Goal: Use online tool/utility: Utilize a website feature to perform a specific function

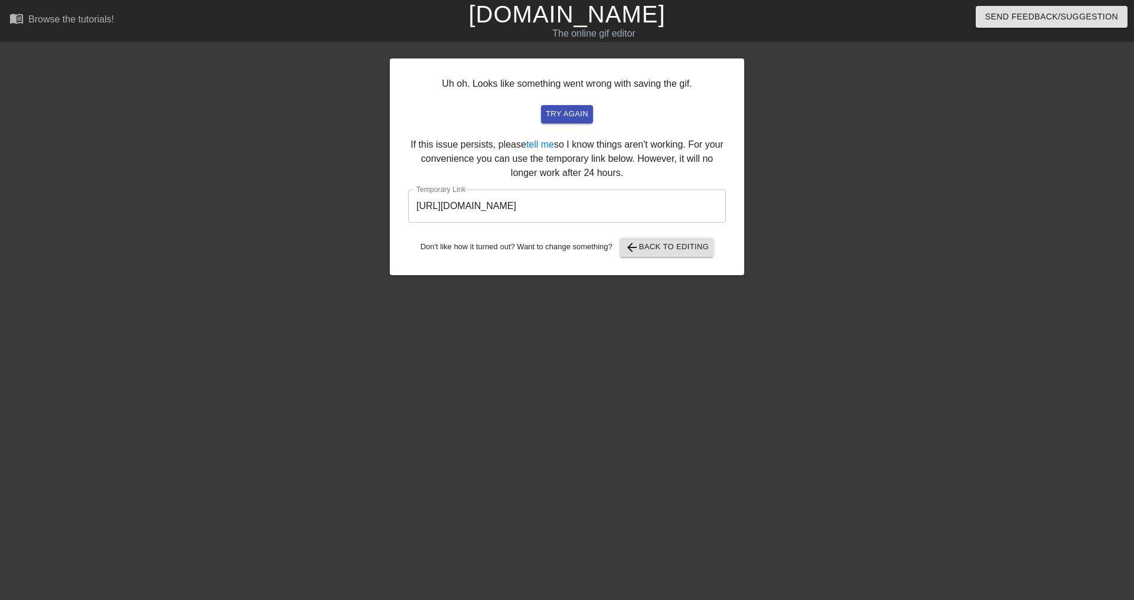
scroll to position [0, 9]
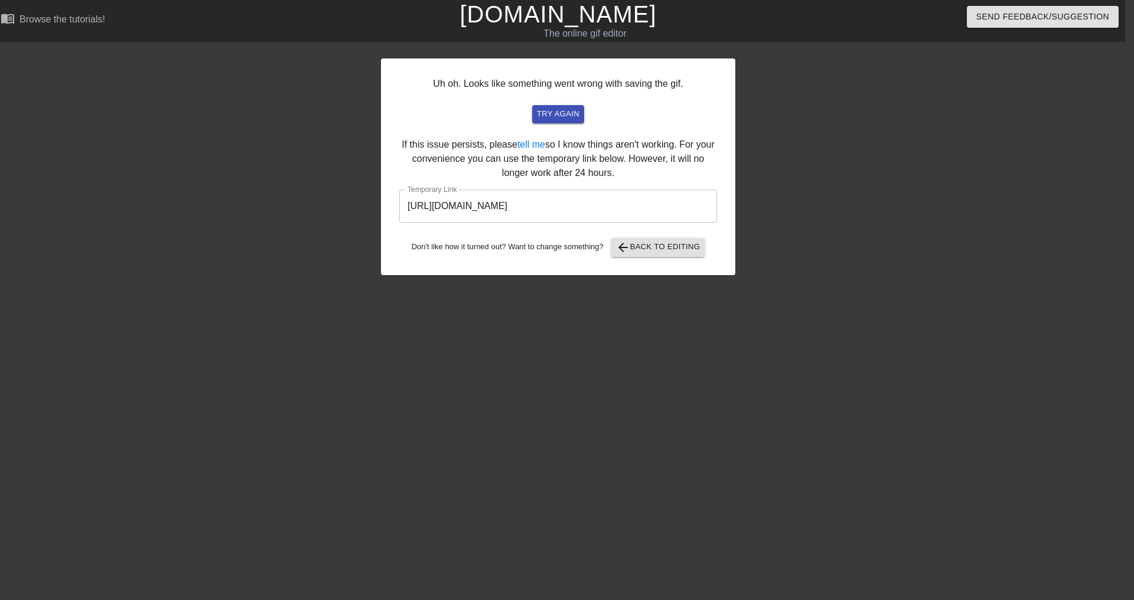
click at [644, 209] on input "[URL][DOMAIN_NAME]" at bounding box center [558, 206] width 318 height 33
click at [668, 249] on span "arrow_back Back to Editing" at bounding box center [658, 247] width 84 height 14
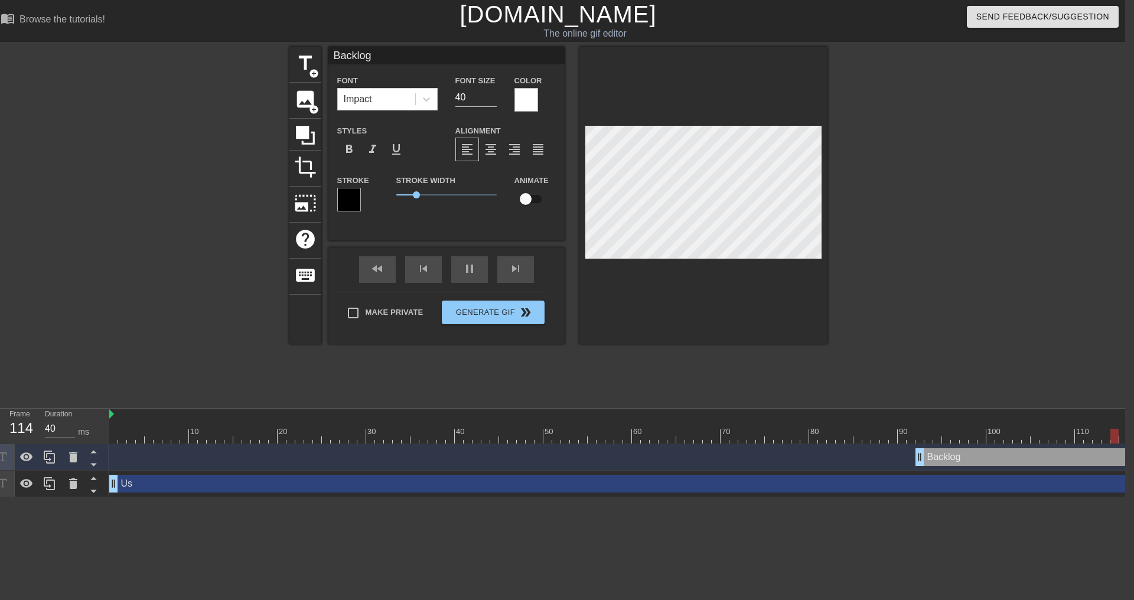
scroll to position [1, 2]
type input "40"
type input "MBacklog"
type textarea "MBacklog"
type input "30"
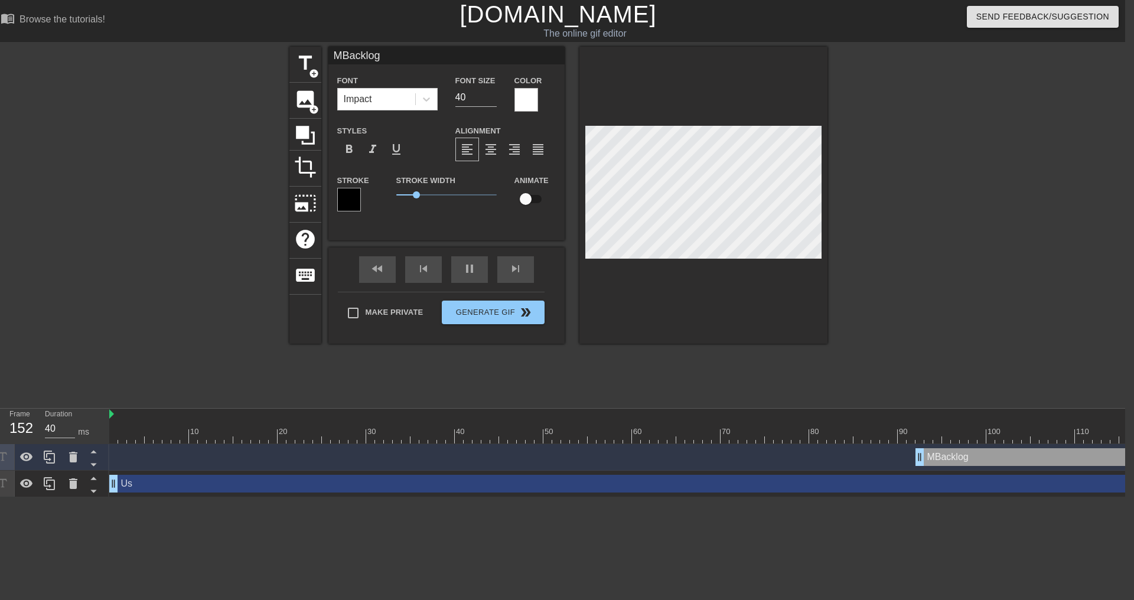
type input "MoBacklog"
type textarea "MoBacklog"
type input "40"
type input "MobBacklog"
type textarea "MobBacklog"
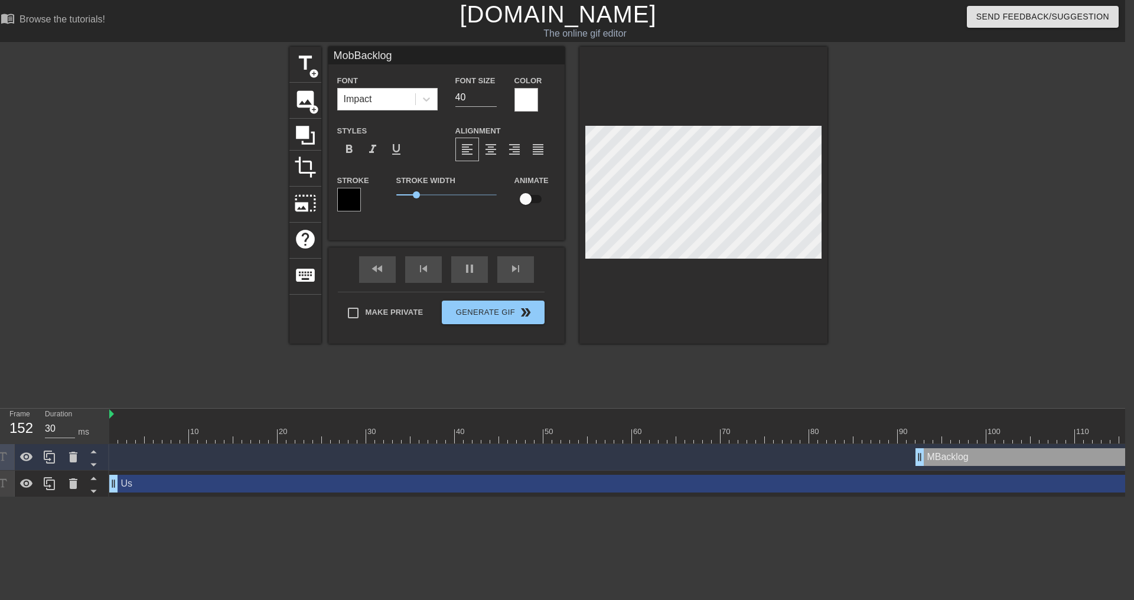
type input "40"
type input "MobiBacklog"
type textarea "MobiBacklog"
type input "30"
type input "MobilBacklog"
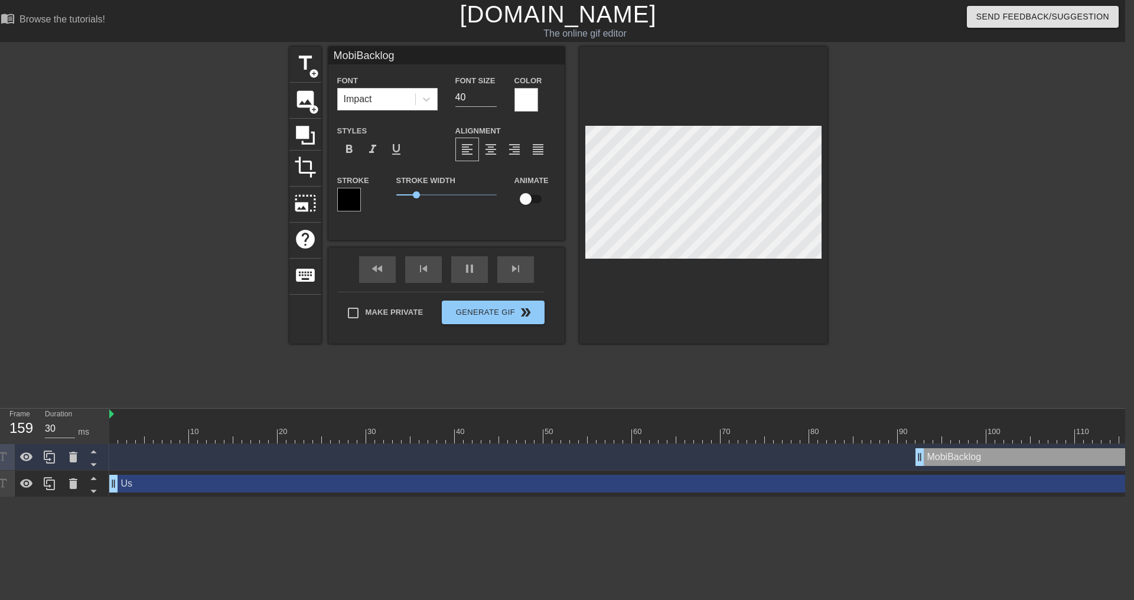
type textarea "MobilBacklog"
type input "30"
type input "MobileBacklog"
type textarea "MobileBacklog"
type input "30"
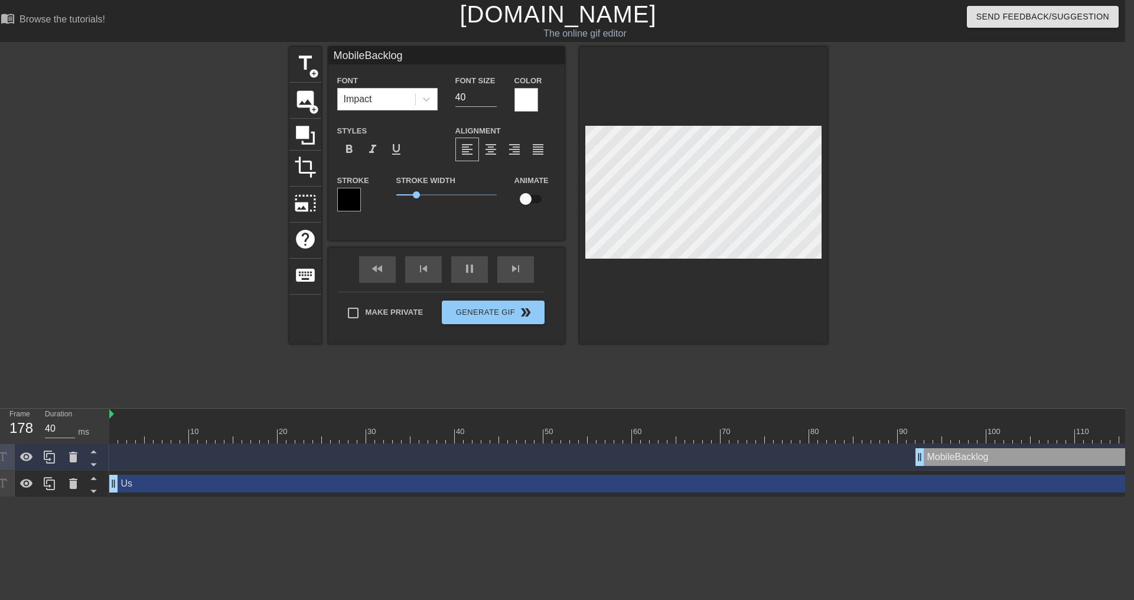
type input "Mobile Backlog"
type textarea "Mobile Backlog"
type input "30"
type textarea "Mobile Backlog"
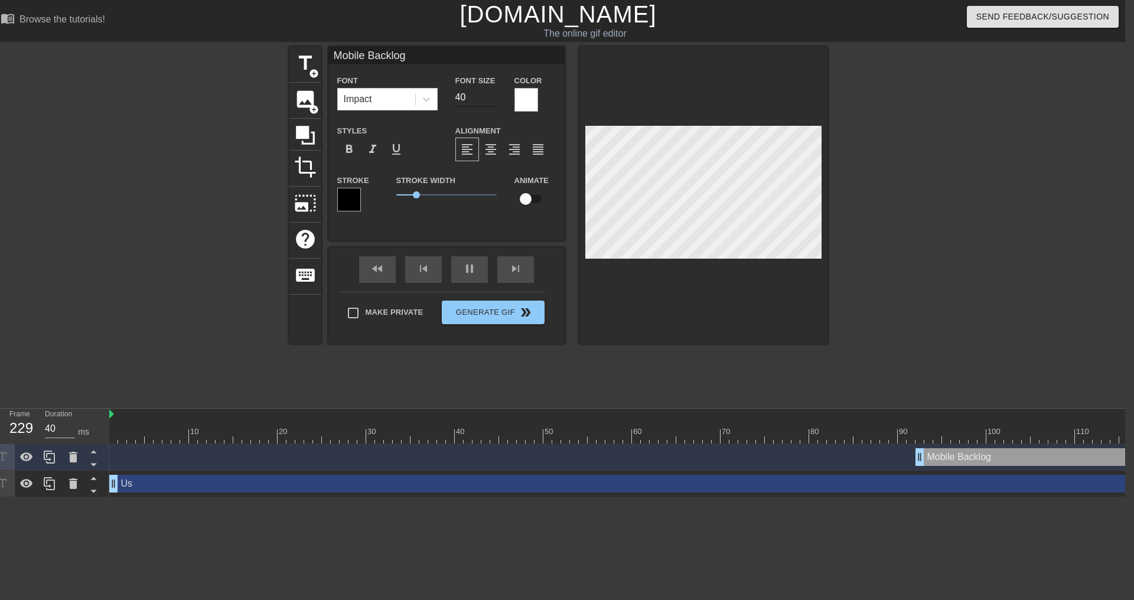
click at [475, 97] on input "40" at bounding box center [475, 97] width 41 height 19
type input "40"
type input "2"
type input "30"
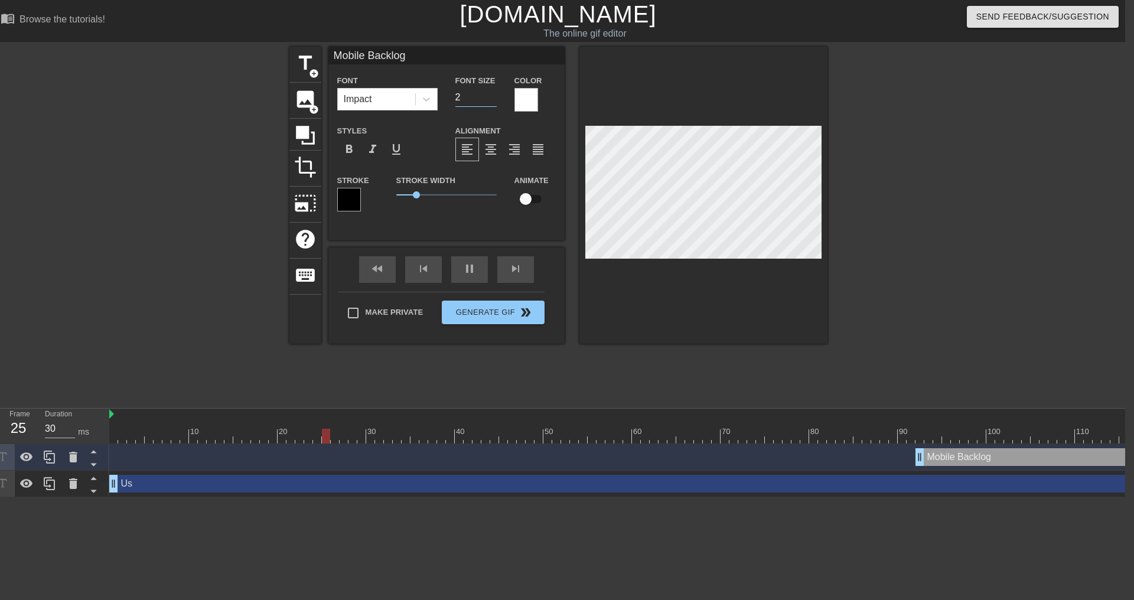
type input "20"
type input "30"
type input "20"
click at [492, 117] on div "Font Impact Font Size 20 Color Styles format_bold format_italic format_underlin…" at bounding box center [446, 147] width 218 height 149
drag, startPoint x: 452, startPoint y: 95, endPoint x: 445, endPoint y: 98, distance: 7.7
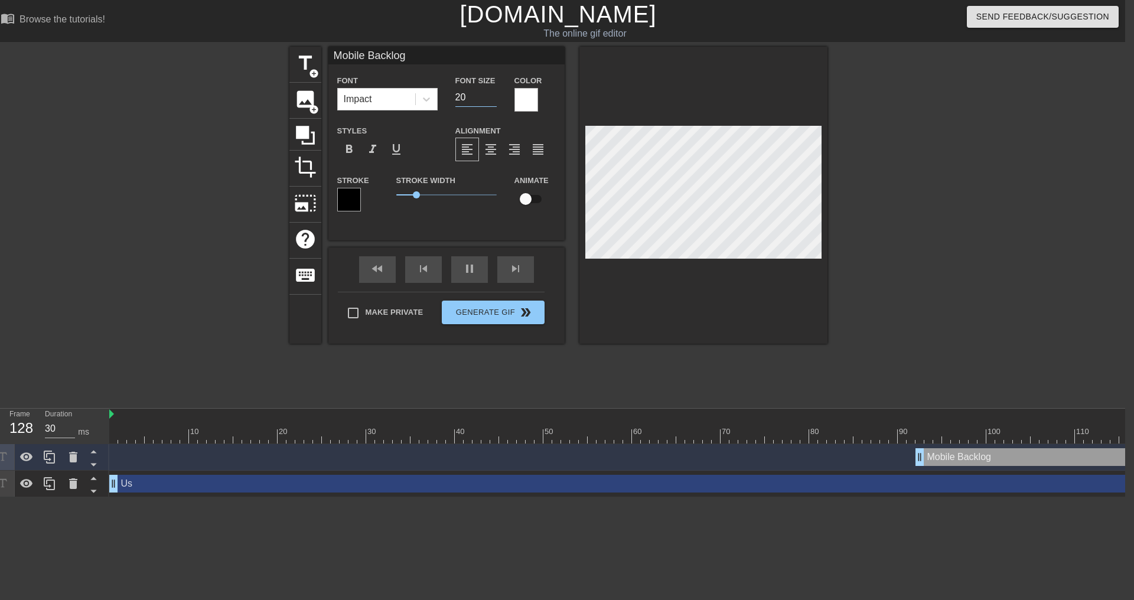
click at [445, 97] on div "Font Impact Font Size 20 Color" at bounding box center [446, 92] width 236 height 38
type input "40"
type input "32"
type input "30"
type input "320"
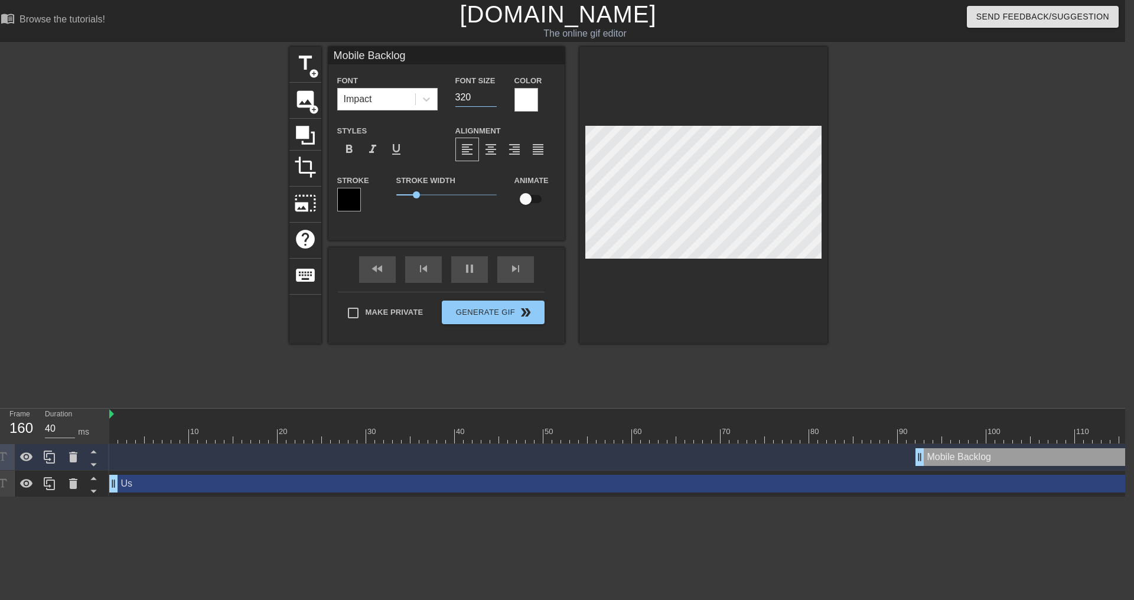
type input "30"
type input "32"
type input "30"
type input "3"
type input "30"
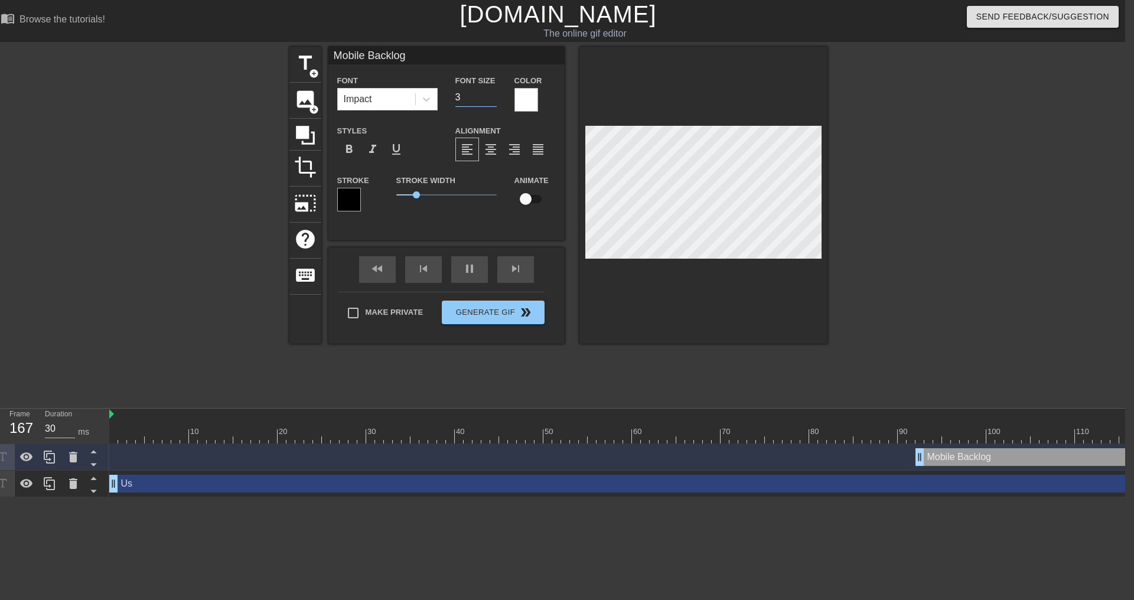
type input "30"
click at [476, 116] on div "Font Impact Font Size 30 Color Styles format_bold format_italic format_underlin…" at bounding box center [446, 147] width 218 height 149
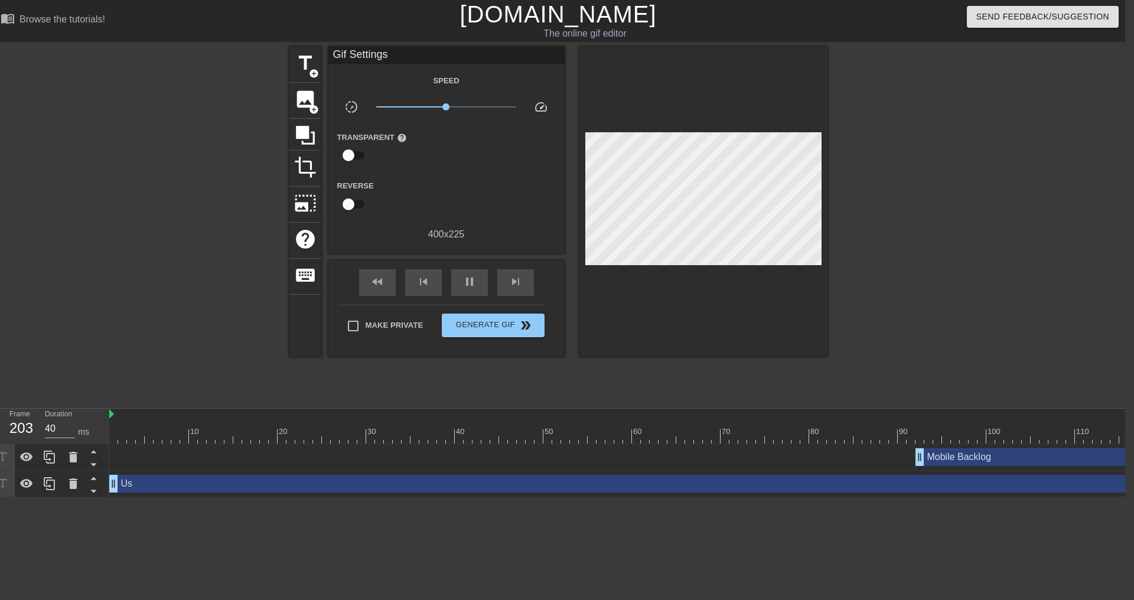
click at [882, 456] on div "Mobile Backlog drag_handle drag_handle" at bounding box center [1127, 457] width 2037 height 18
click at [831, 448] on div "Mobile Backlog drag_handle drag_handle" at bounding box center [1127, 457] width 2037 height 18
click at [644, 429] on div at bounding box center [1127, 436] width 2037 height 15
click at [670, 425] on div at bounding box center [671, 427] width 9 height 15
type input "40"
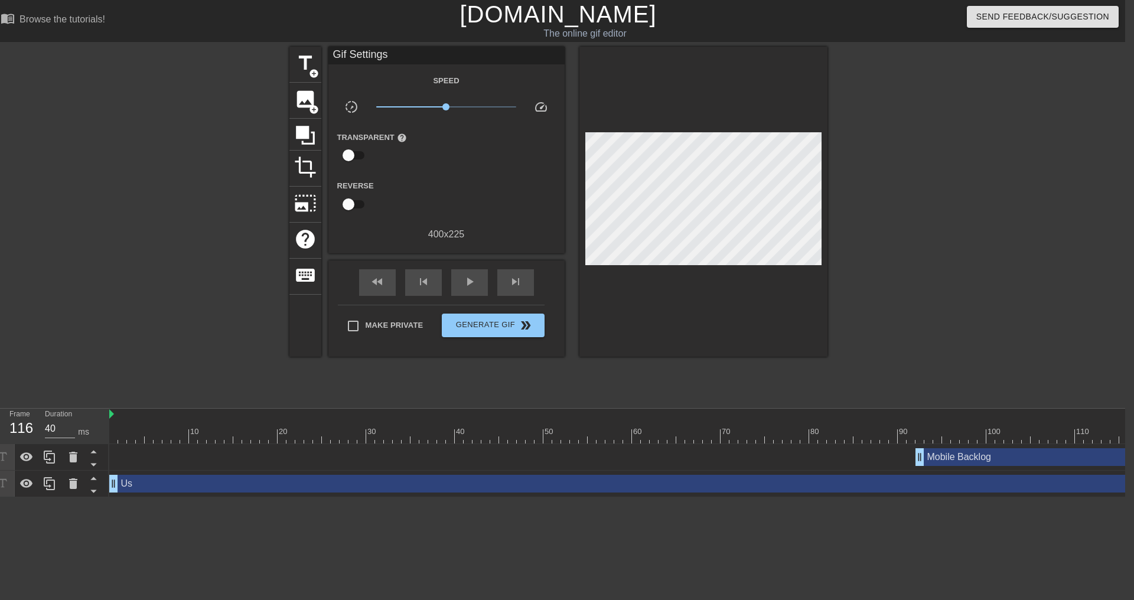
drag, startPoint x: 830, startPoint y: 439, endPoint x: 1133, endPoint y: 445, distance: 303.5
click at [1125, 445] on html "menu_book Browse the tutorials! [DOMAIN_NAME] The online gif editor Send Feedba…" at bounding box center [558, 248] width 1134 height 497
click at [511, 325] on span "Generate Gif double_arrow" at bounding box center [492, 325] width 93 height 14
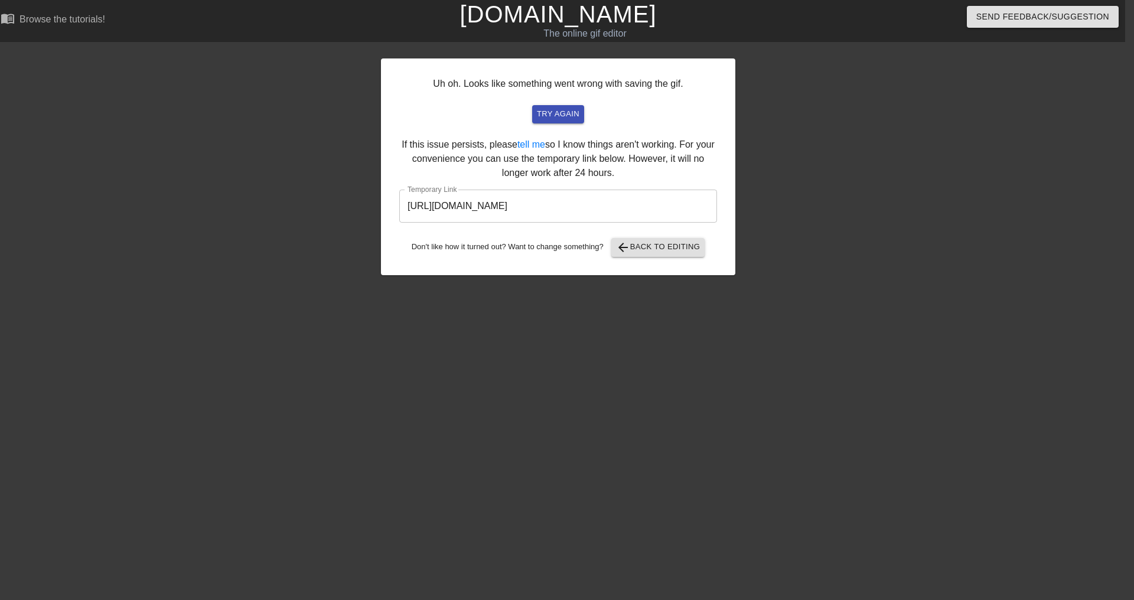
click at [462, 203] on input "[URL][DOMAIN_NAME]" at bounding box center [558, 206] width 318 height 33
